Goal: Book appointment/travel/reservation

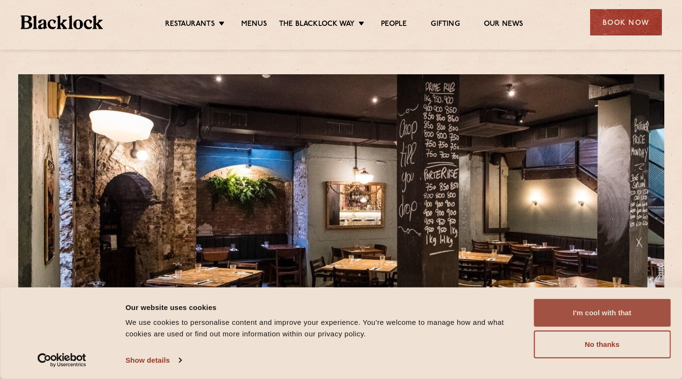
click at [605, 316] on button "I'm cool with that" at bounding box center [602, 313] width 137 height 28
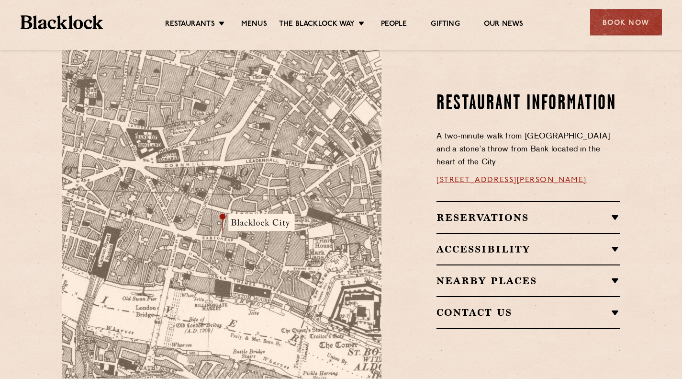
scroll to position [543, 0]
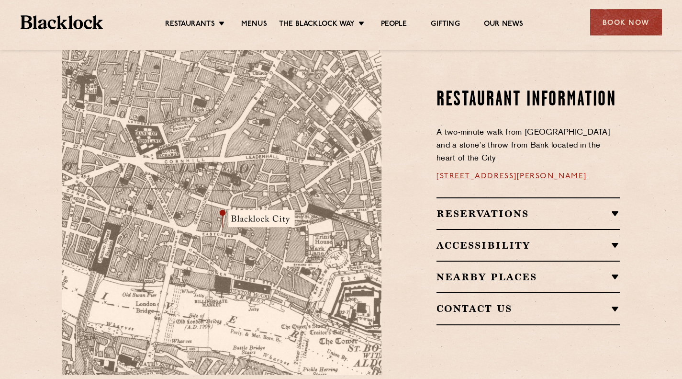
click at [540, 197] on div "Reservations RESERVATIONS We know that bookings are important for any occasions…" at bounding box center [528, 213] width 183 height 32
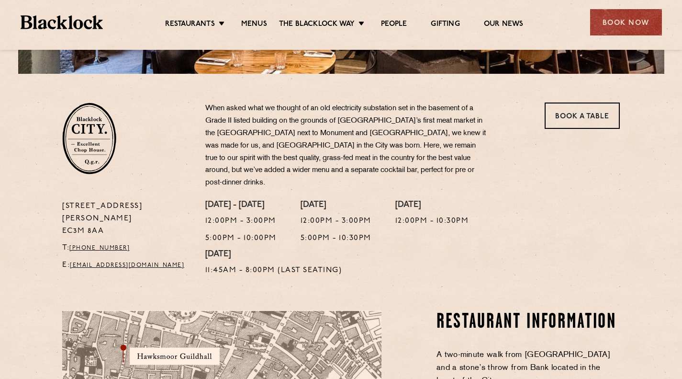
scroll to position [260, 0]
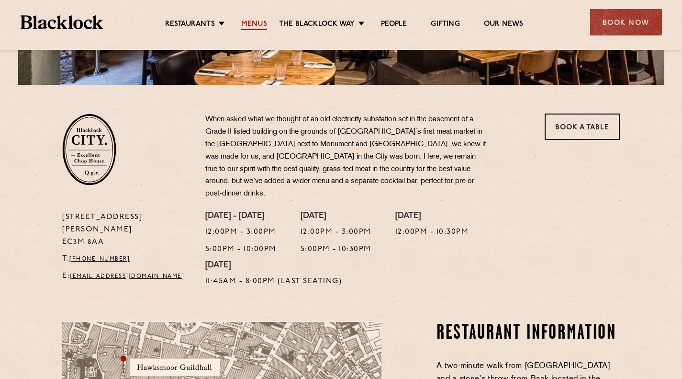
click at [241, 27] on link "Menus" at bounding box center [254, 25] width 26 height 11
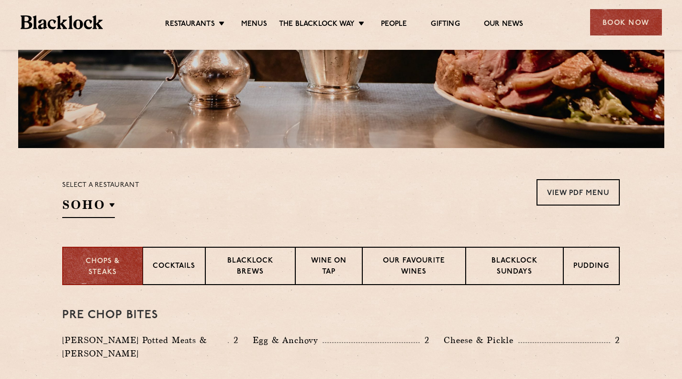
scroll to position [197, 0]
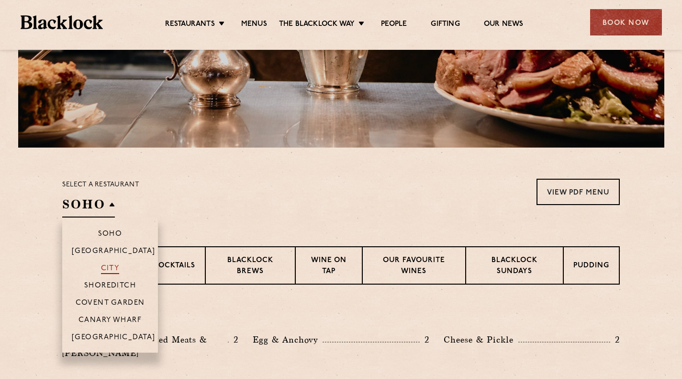
click at [114, 264] on p "City" at bounding box center [110, 269] width 19 height 10
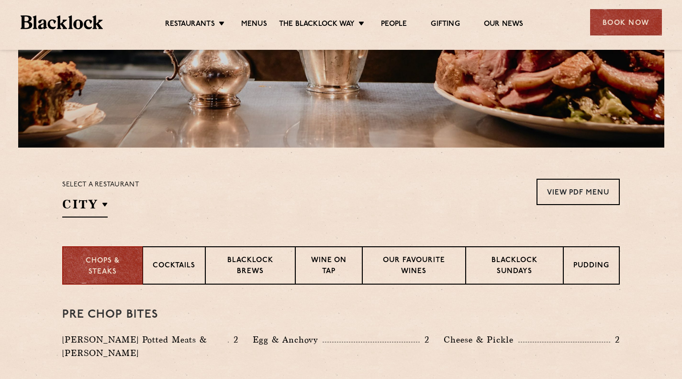
click at [259, 183] on div "Select a restaurant City Soho Birmingham City Shoreditch Covent Garden Canary W…" at bounding box center [341, 198] width 558 height 39
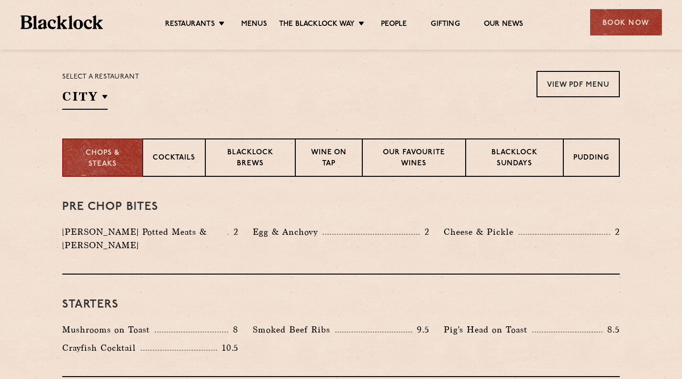
scroll to position [305, 0]
click at [522, 165] on p "Blacklock Sundays" at bounding box center [515, 159] width 78 height 23
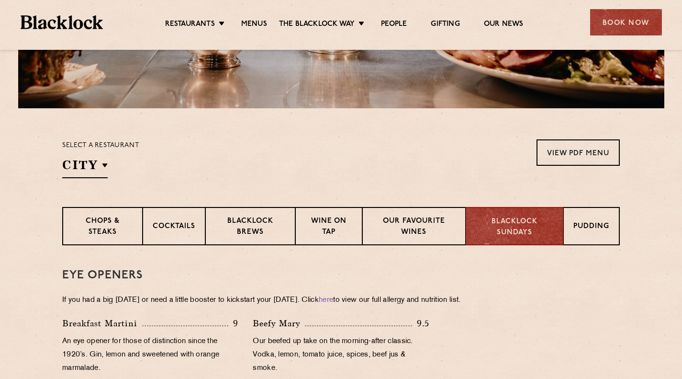
scroll to position [227, 0]
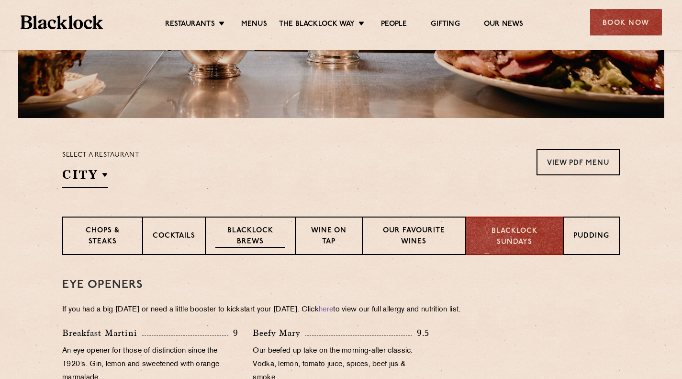
click at [246, 232] on p "Blacklock Brews" at bounding box center [251, 237] width 70 height 23
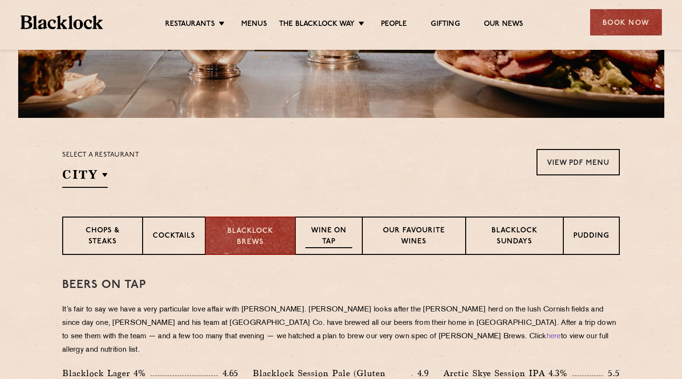
click at [333, 232] on p "Wine on Tap" at bounding box center [329, 237] width 47 height 23
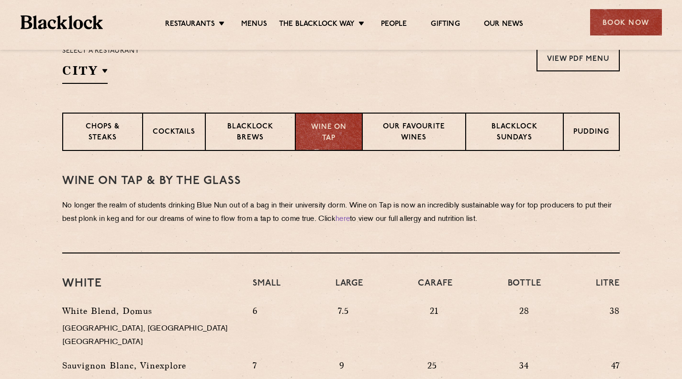
scroll to position [331, 0]
click at [333, 232] on div "WINE on tap & by the glass No longer the realm of students drinking Blue Nun ou…" at bounding box center [341, 201] width 558 height 102
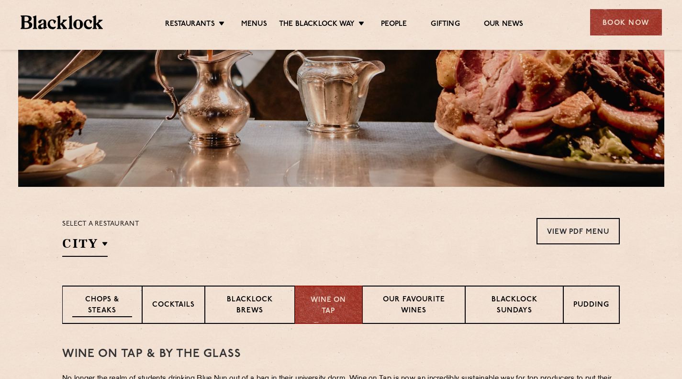
scroll to position [159, 0]
click at [112, 292] on div "Chops & Steaks" at bounding box center [102, 304] width 80 height 38
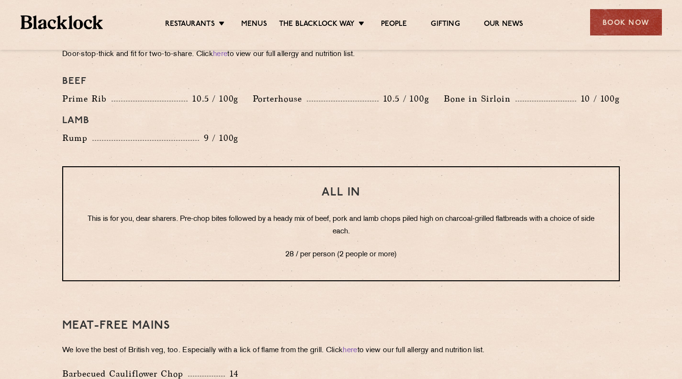
scroll to position [1096, 0]
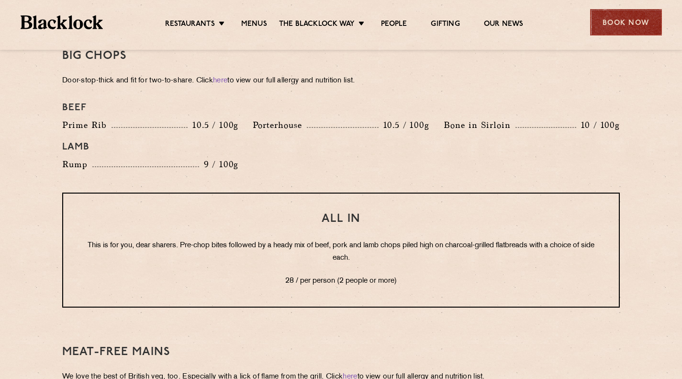
click at [622, 26] on div "Book Now" at bounding box center [627, 22] width 72 height 26
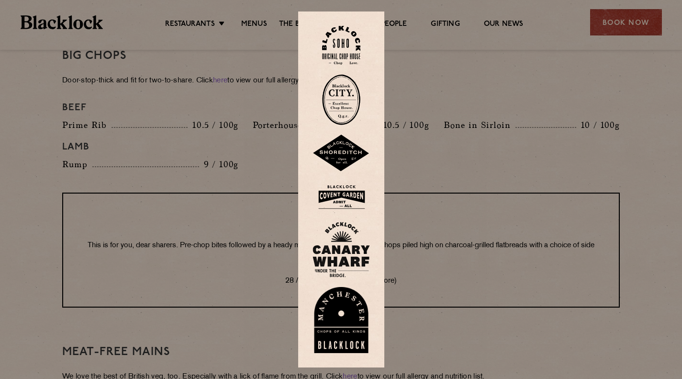
click at [346, 99] on img at bounding box center [341, 99] width 38 height 51
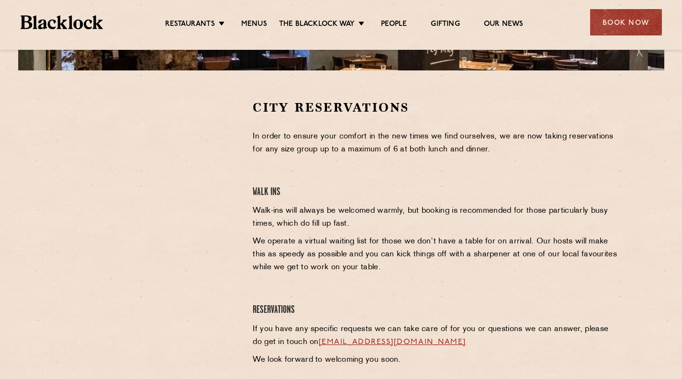
scroll to position [290, 0]
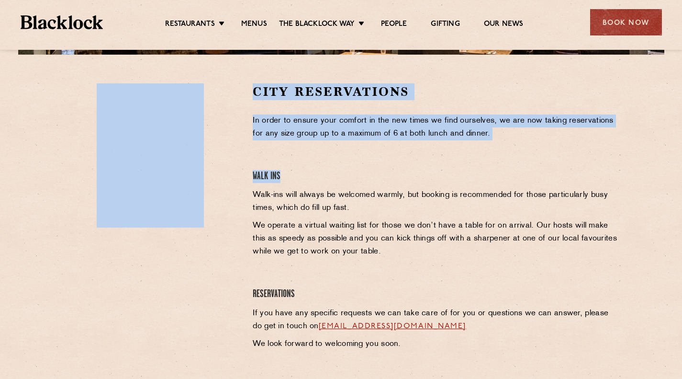
drag, startPoint x: 389, startPoint y: 175, endPoint x: 199, endPoint y: 109, distance: 200.8
click at [88, 28] on div "Restaurants Soho City Shoreditch Covent Garden Canary Wharf Manchester Birmingh…" at bounding box center [341, 56] width 682 height 692
